Goal: Book appointment/travel/reservation

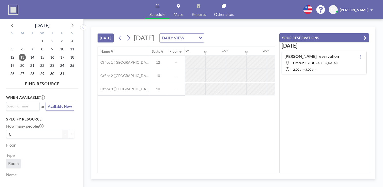
scroll to position [0, 333]
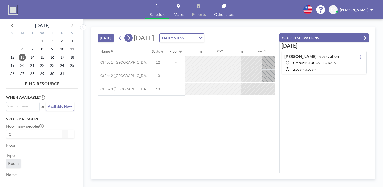
click at [127, 35] on icon at bounding box center [128, 37] width 3 height 5
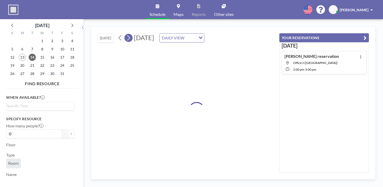
click at [127, 35] on icon at bounding box center [128, 37] width 3 height 5
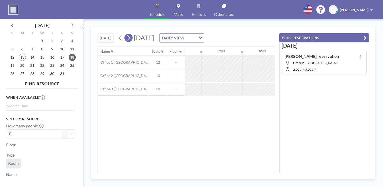
click at [127, 35] on icon at bounding box center [128, 37] width 3 height 5
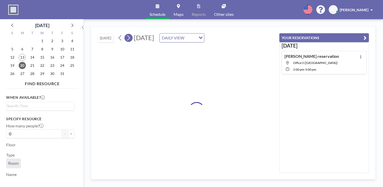
click at [127, 35] on icon at bounding box center [128, 37] width 3 height 5
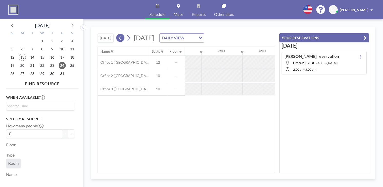
click at [118, 34] on icon at bounding box center [120, 38] width 5 height 8
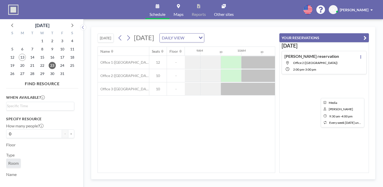
scroll to position [0, 283]
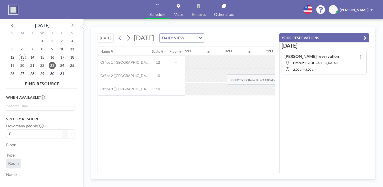
click at [352, 69] on div at bounding box center [362, 75] width 20 height 13
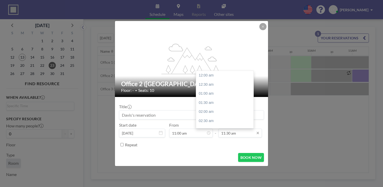
scroll to position [182, 0]
click at [229, 129] on input "11:30 am" at bounding box center [240, 133] width 44 height 9
click at [214, 107] on div "12:00 pm" at bounding box center [224, 111] width 57 height 9
click at [211, 108] on div "12:30 pm" at bounding box center [224, 112] width 57 height 9
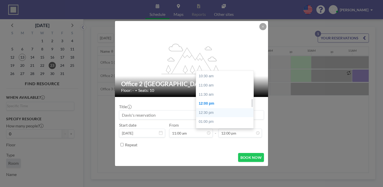
type input "12:30 pm"
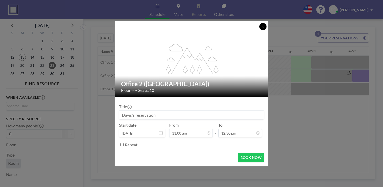
click at [262, 27] on icon at bounding box center [263, 27] width 2 height 2
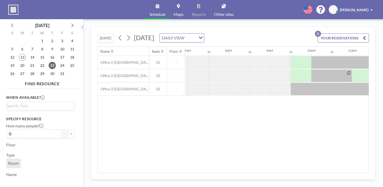
click at [335, 34] on button "YOUR RESERVATIONS 1" at bounding box center [343, 38] width 51 height 9
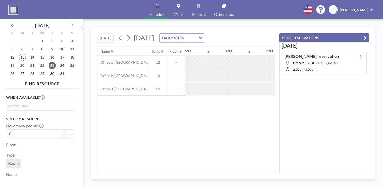
click at [275, 101] on div "Name Seats Floor 12AM 30 1AM 30 2AM 30 3AM 30 4AM 30 5AM 30 6AM 30 7AM 30 8AM 3…" at bounding box center [186, 110] width 177 height 126
click at [285, 19] on div "[DATE] [DATE] DAILY VIEW Loading... Name Seats Floor 12AM 30 1AM 30 2AM 30 3AM …" at bounding box center [232, 103] width 299 height 168
